Goal: Transaction & Acquisition: Purchase product/service

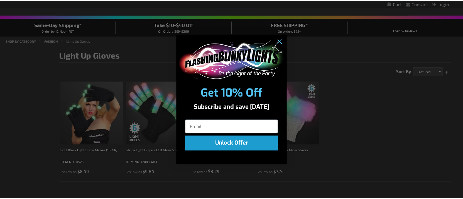
scroll to position [56, 0]
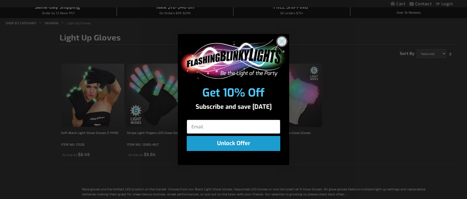
click at [282, 42] on icon "Close dialog" at bounding box center [282, 42] width 4 height 4
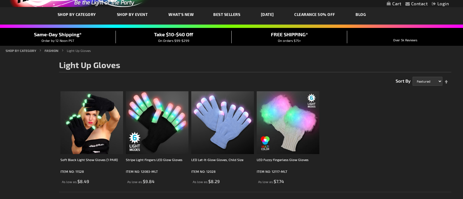
scroll to position [28, 0]
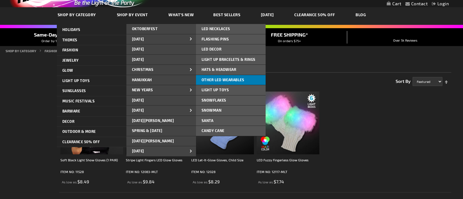
click at [221, 77] on span "Other LED Wearables" at bounding box center [223, 79] width 43 height 4
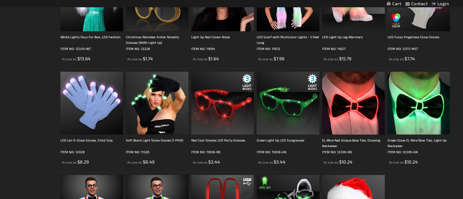
scroll to position [307, 0]
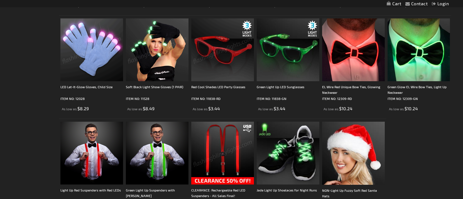
click at [91, 77] on img at bounding box center [91, 49] width 63 height 63
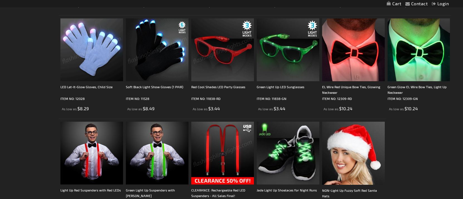
click at [148, 75] on img at bounding box center [157, 49] width 63 height 63
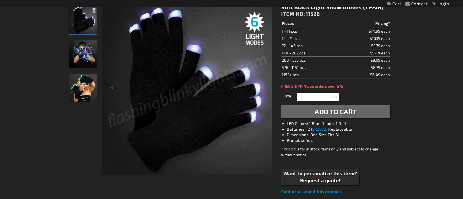
scroll to position [84, 0]
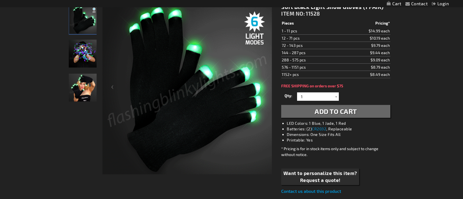
click at [79, 53] on img "Soft Black Light Show Gloves (1 PAIR)" at bounding box center [83, 54] width 28 height 28
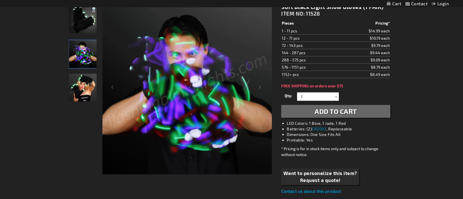
click at [79, 91] on img "Soft Black Light Show Gloves (1 PAIR)" at bounding box center [83, 88] width 28 height 28
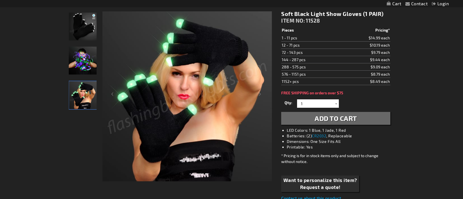
scroll to position [28, 0]
